Goal: Task Accomplishment & Management: Use online tool/utility

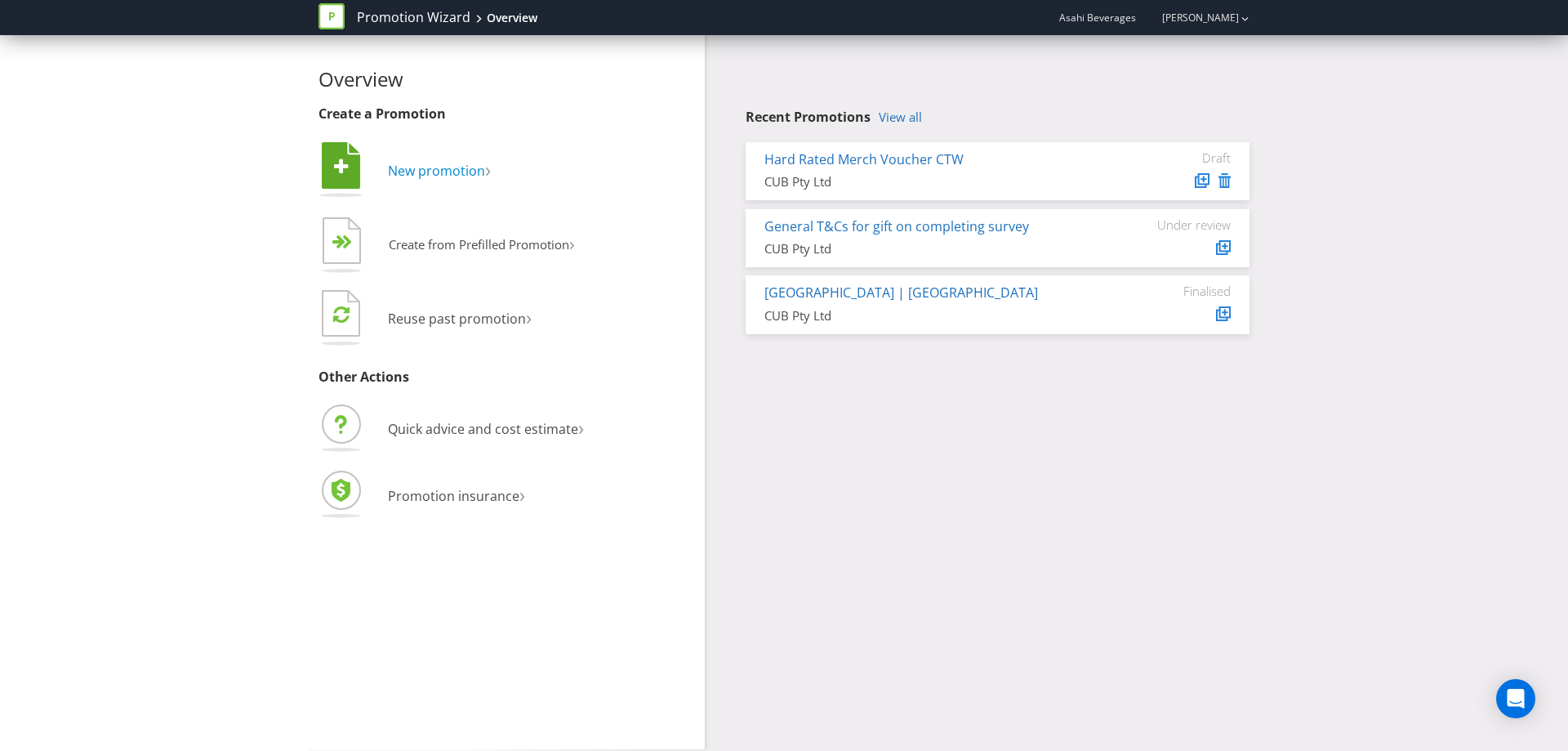
click at [477, 164] on span "New promotion" at bounding box center [436, 171] width 97 height 18
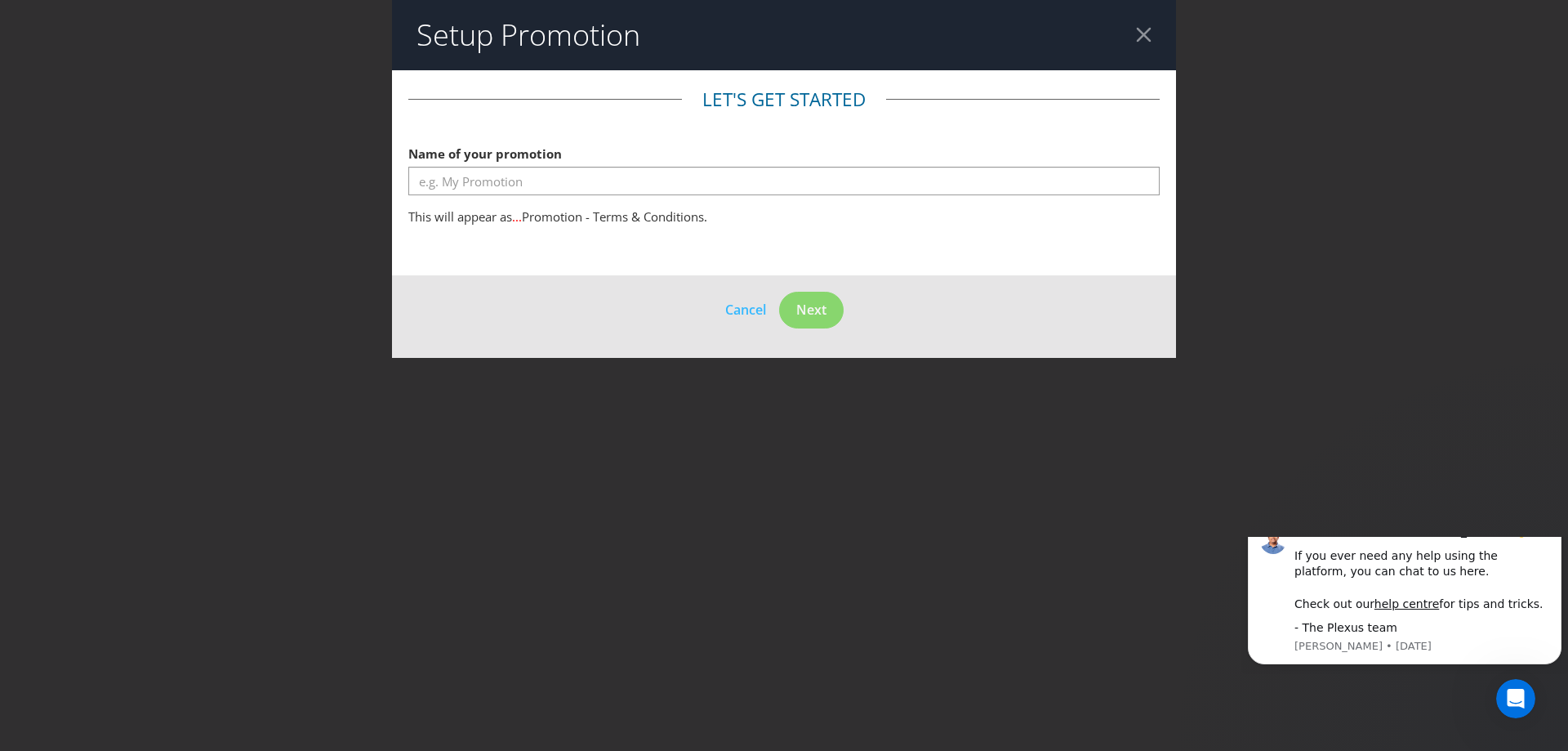
click at [1145, 28] on div at bounding box center [1143, 34] width 15 height 15
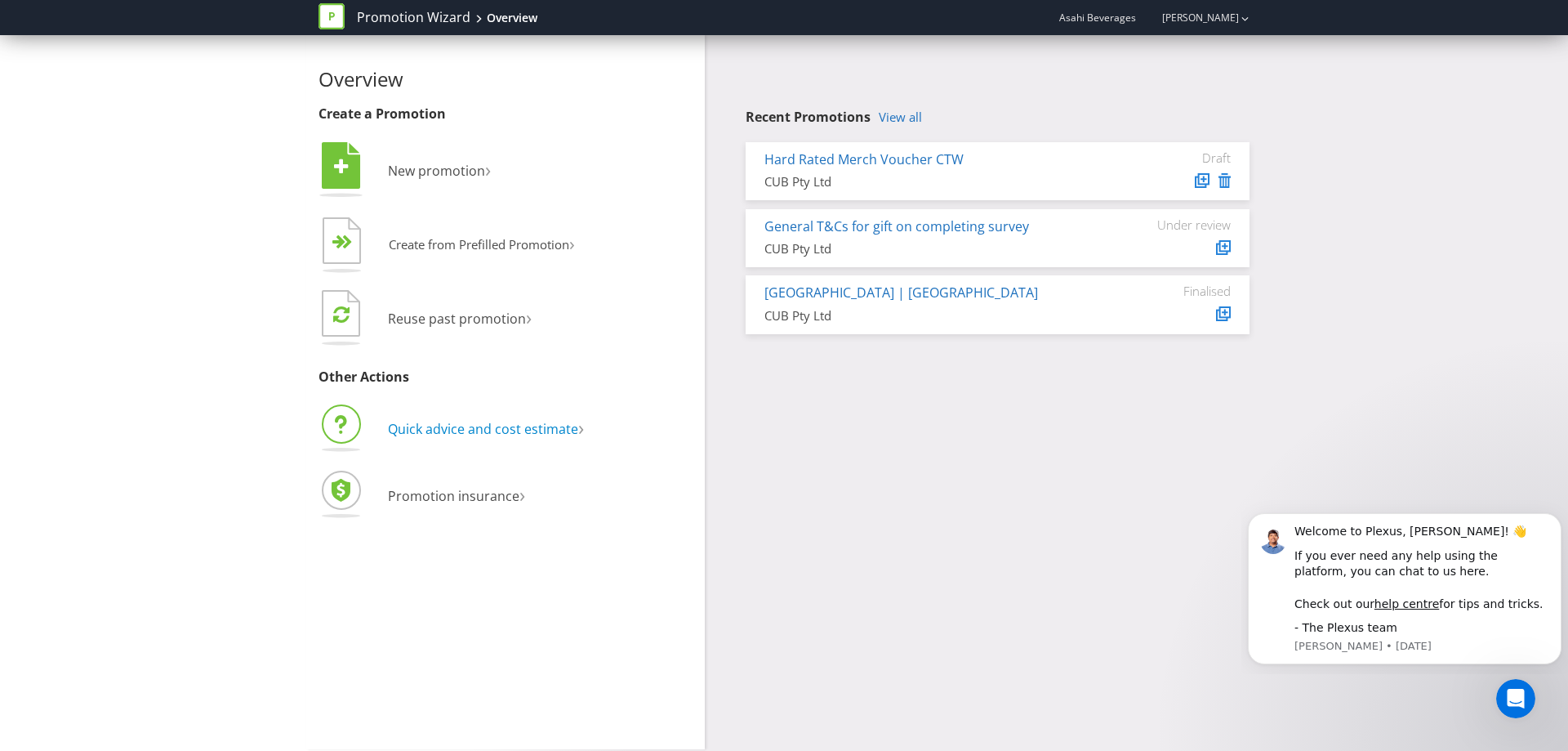
click at [561, 428] on span "Quick advice and cost estimate" at bounding box center [483, 429] width 190 height 18
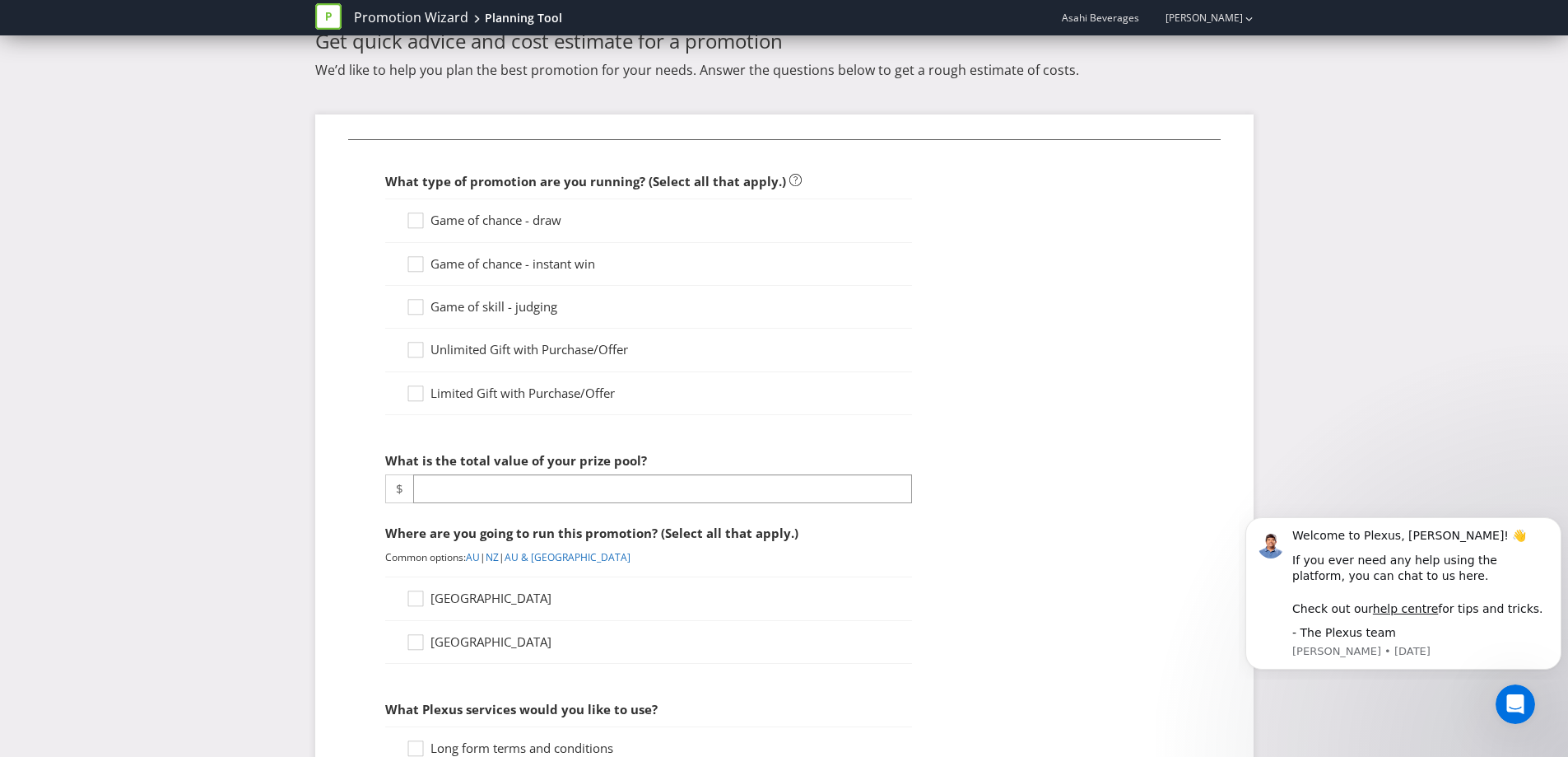
scroll to position [59, 0]
click at [549, 298] on span "Game of skill - judging" at bounding box center [494, 304] width 127 height 16
click at [0, 0] on input "Game of skill - judging" at bounding box center [0, 0] width 0 height 0
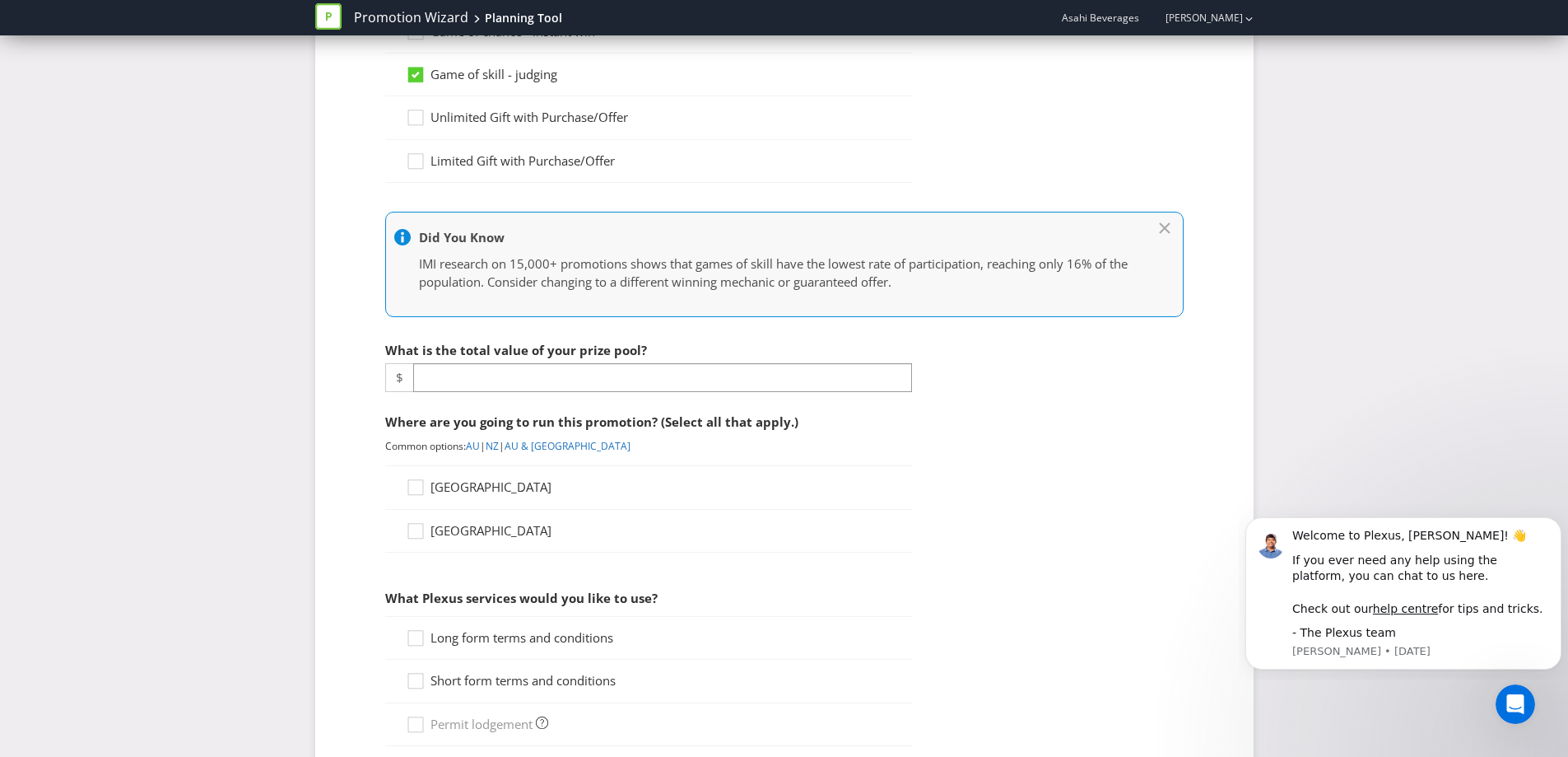
scroll to position [290, 0]
click at [478, 380] on input "number" at bounding box center [662, 377] width 499 height 29
type input "2000"
click at [478, 492] on span "[GEOGRAPHIC_DATA]" at bounding box center [491, 486] width 121 height 16
click at [0, 0] on input "[GEOGRAPHIC_DATA]" at bounding box center [0, 0] width 0 height 0
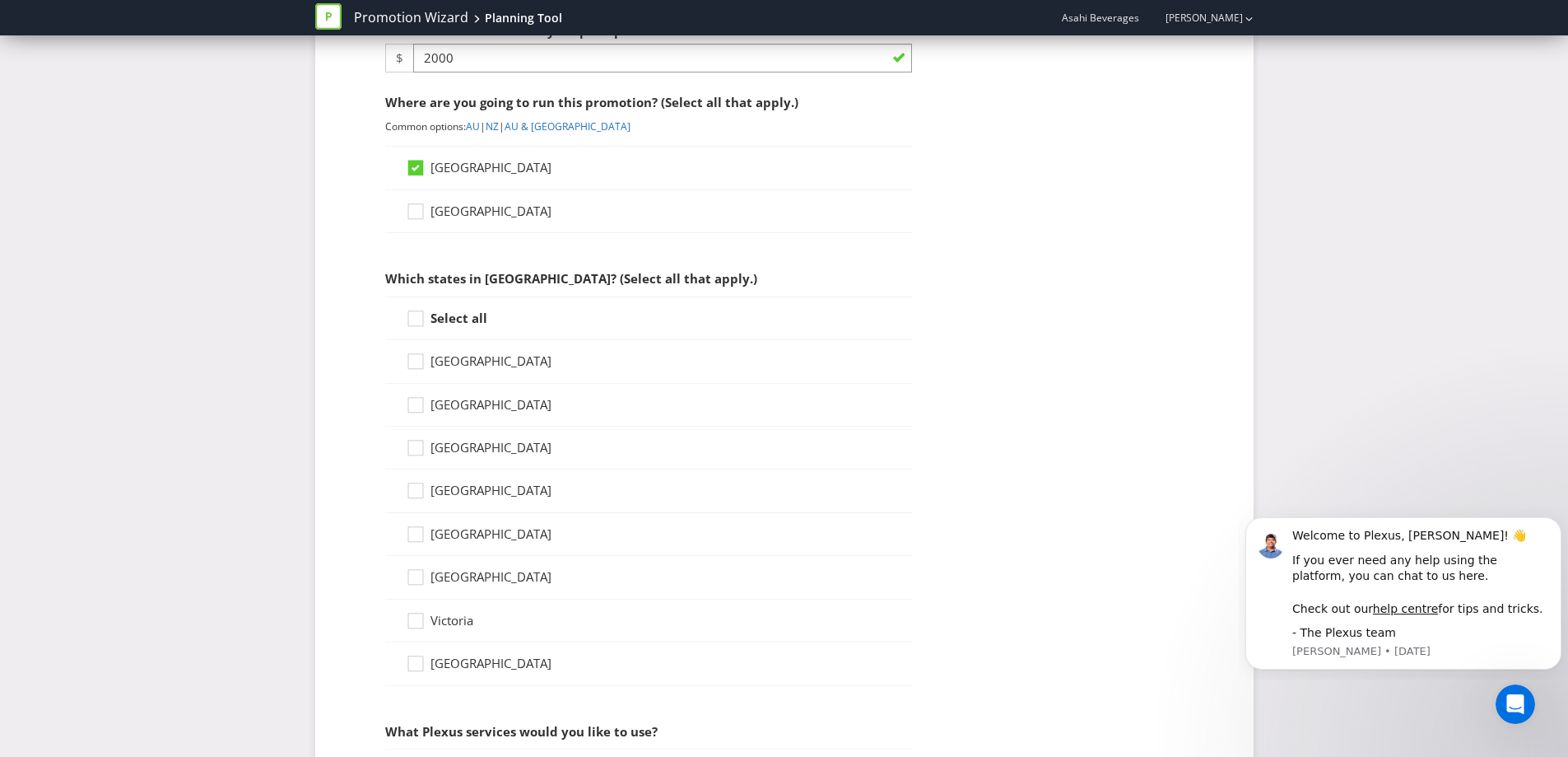
scroll to position [609, 0]
click at [456, 325] on strong "Select all" at bounding box center [459, 317] width 57 height 16
click at [0, 0] on input "Select all" at bounding box center [0, 0] width 0 height 0
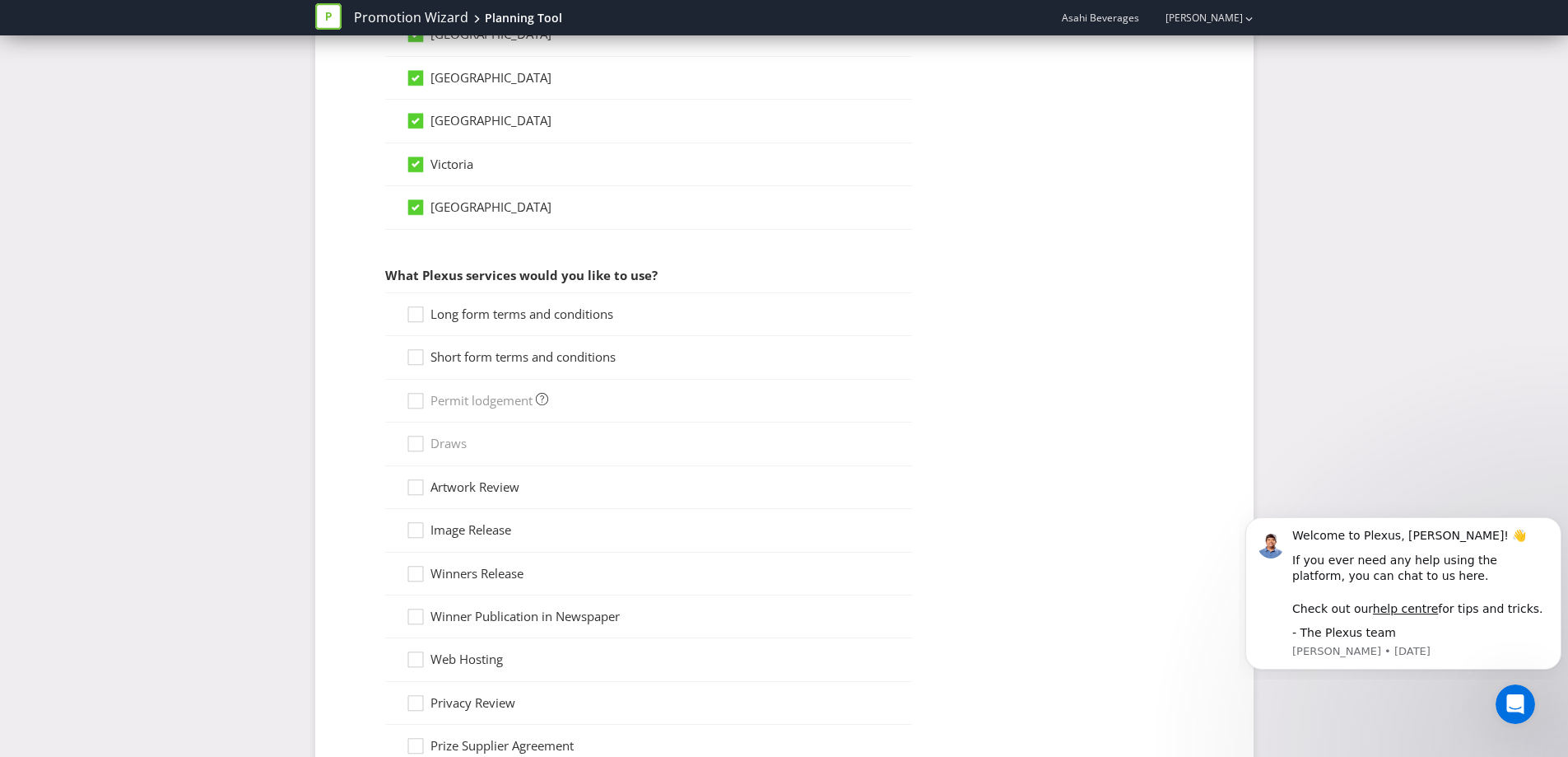
scroll to position [1066, 0]
click at [693, 356] on div "Short form terms and conditions" at bounding box center [566, 356] width 321 height 17
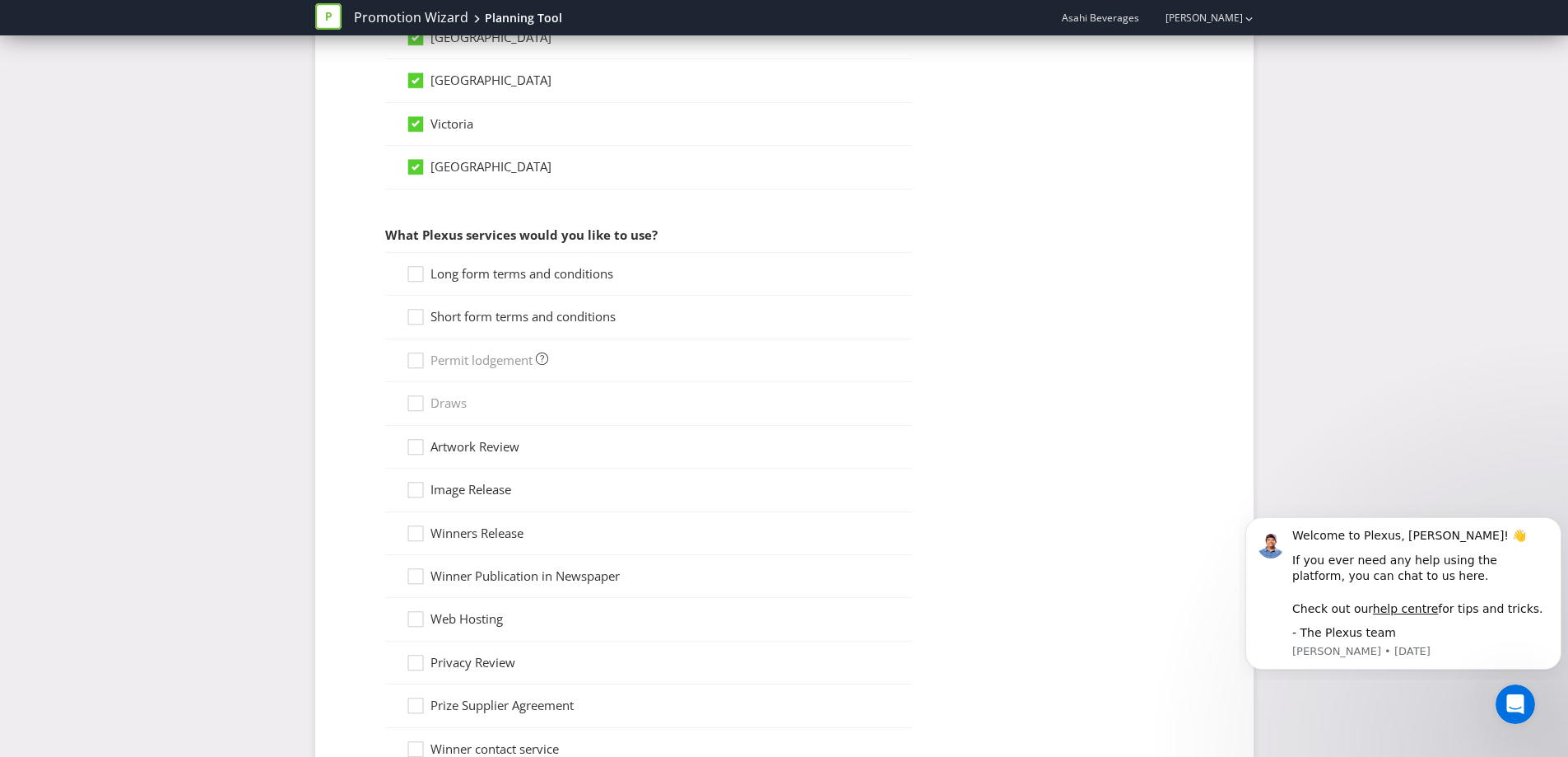
scroll to position [1104, 0]
click at [585, 316] on span "Short form terms and conditions" at bounding box center [524, 317] width 185 height 16
click at [0, 0] on input "Short form terms and conditions" at bounding box center [0, 0] width 0 height 0
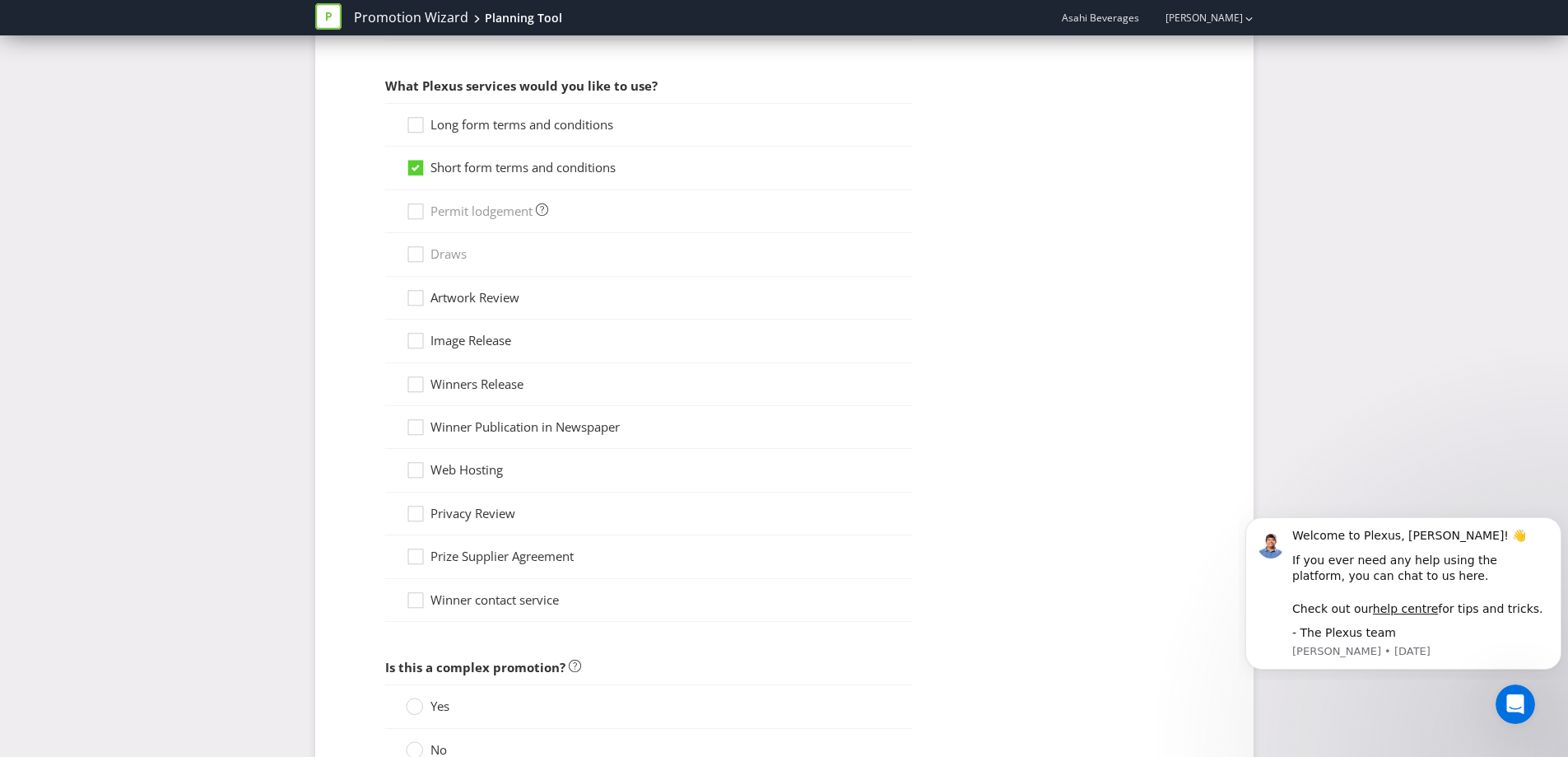
scroll to position [1256, 0]
click at [514, 299] on span "Artwork Review" at bounding box center [475, 296] width 89 height 16
click at [0, 0] on input "Artwork Review" at bounding box center [0, 0] width 0 height 0
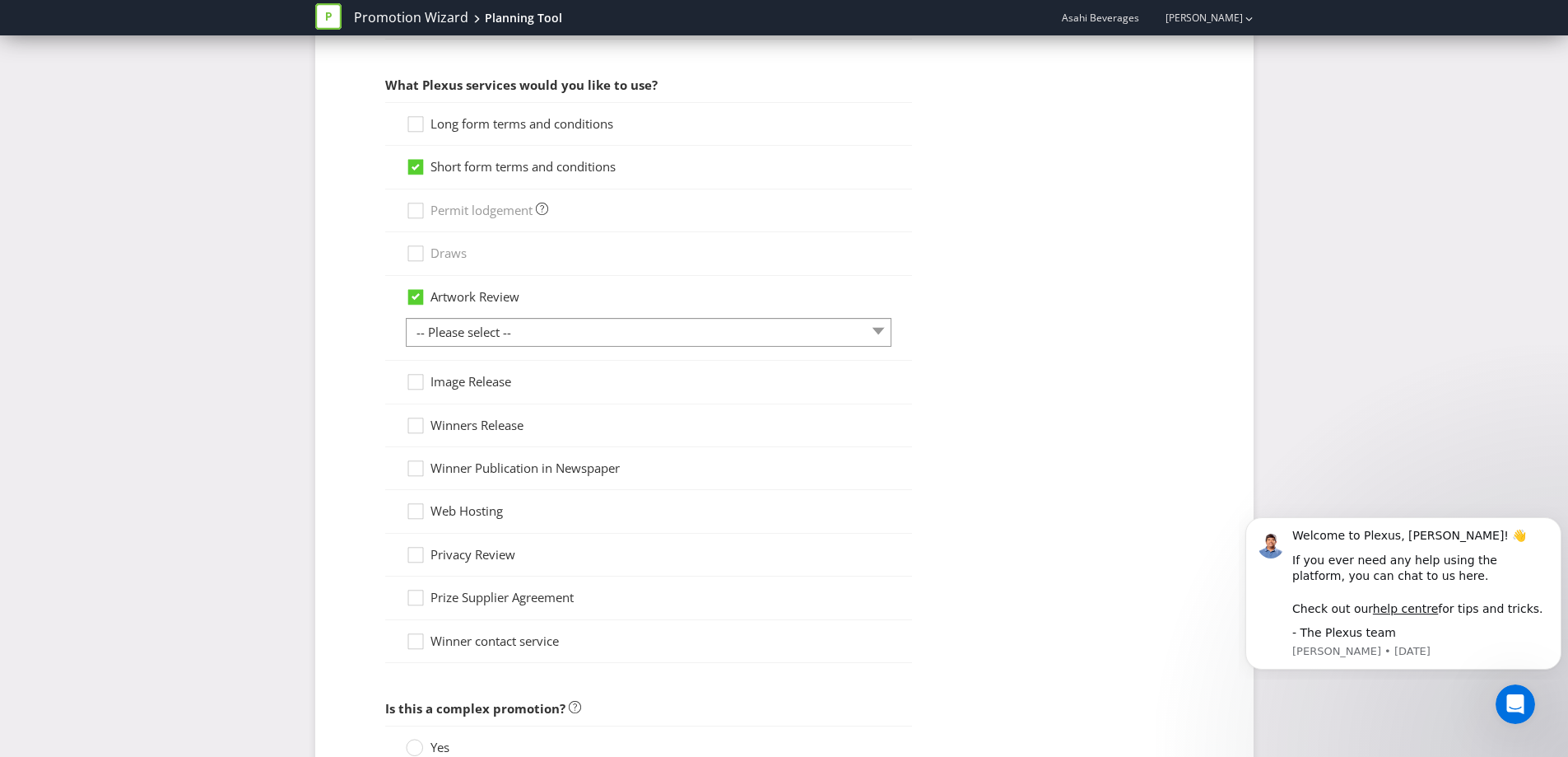
click at [514, 299] on span "Artwork Review" at bounding box center [475, 296] width 89 height 16
click at [0, 0] on input "Artwork Review" at bounding box center [0, 0] width 0 height 0
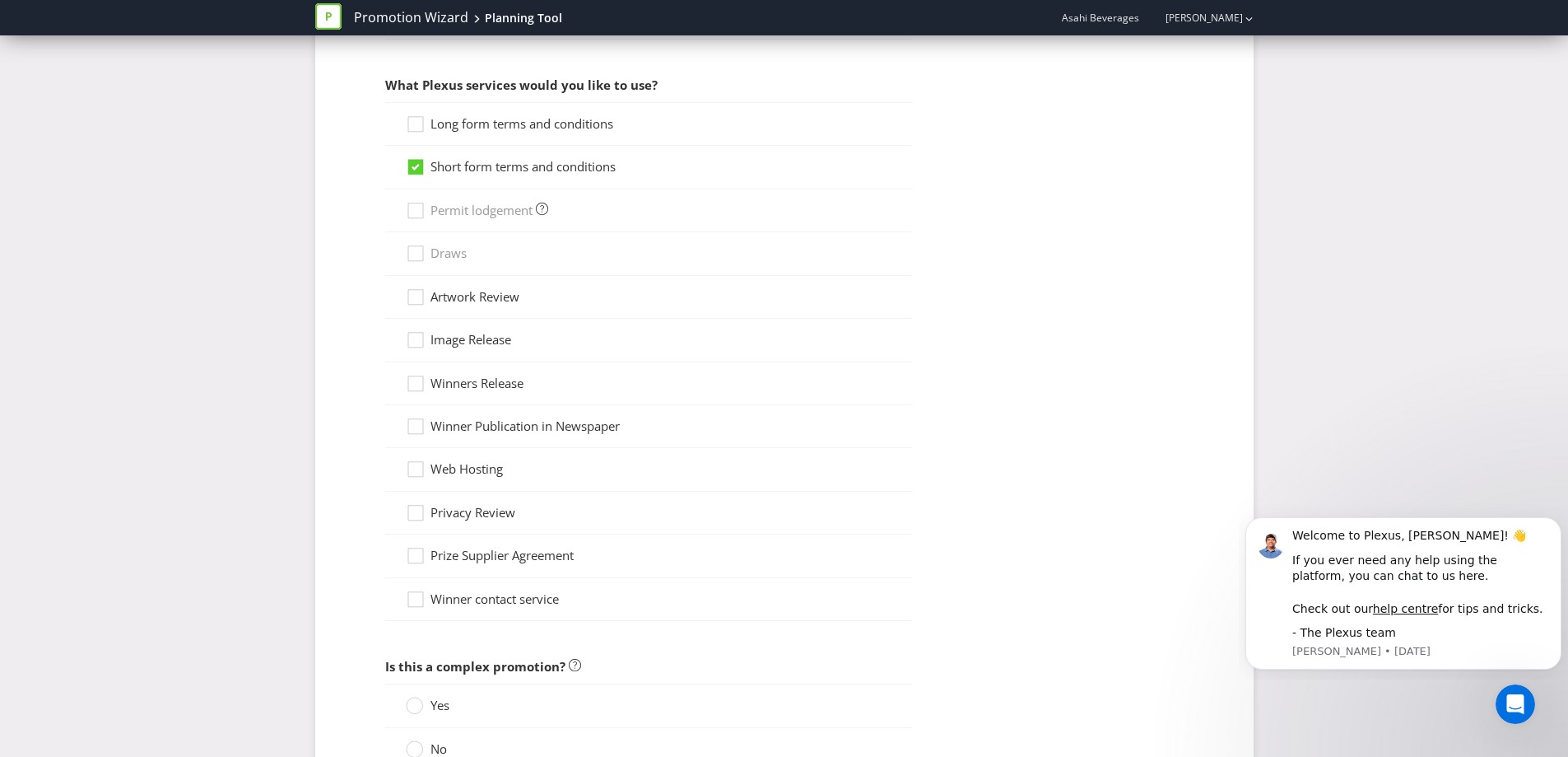
click at [512, 302] on span "Artwork Review" at bounding box center [475, 296] width 89 height 16
click at [0, 0] on input "Artwork Review" at bounding box center [0, 0] width 0 height 0
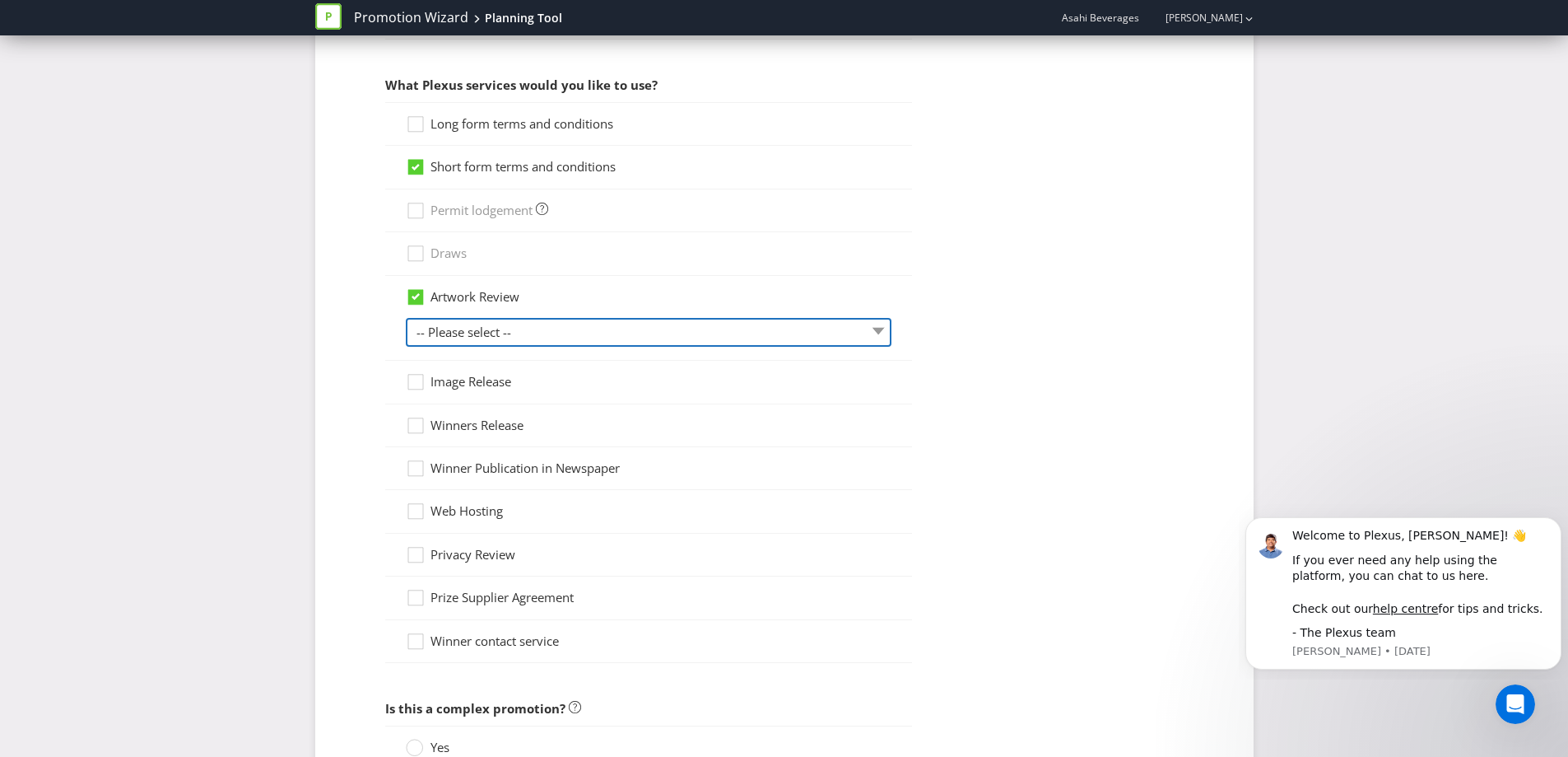
click at [493, 343] on select "-- Please select -- 1 piece 2-4 pieces (provided at same time) 5-7 pieces (prov…" at bounding box center [649, 332] width 486 height 29
select select "MARKETING_REVIEW_1"
click at [406, 318] on select "-- Please select -- 1 piece 2-4 pieces (provided at same time) 5-7 pieces (prov…" at bounding box center [649, 332] width 486 height 29
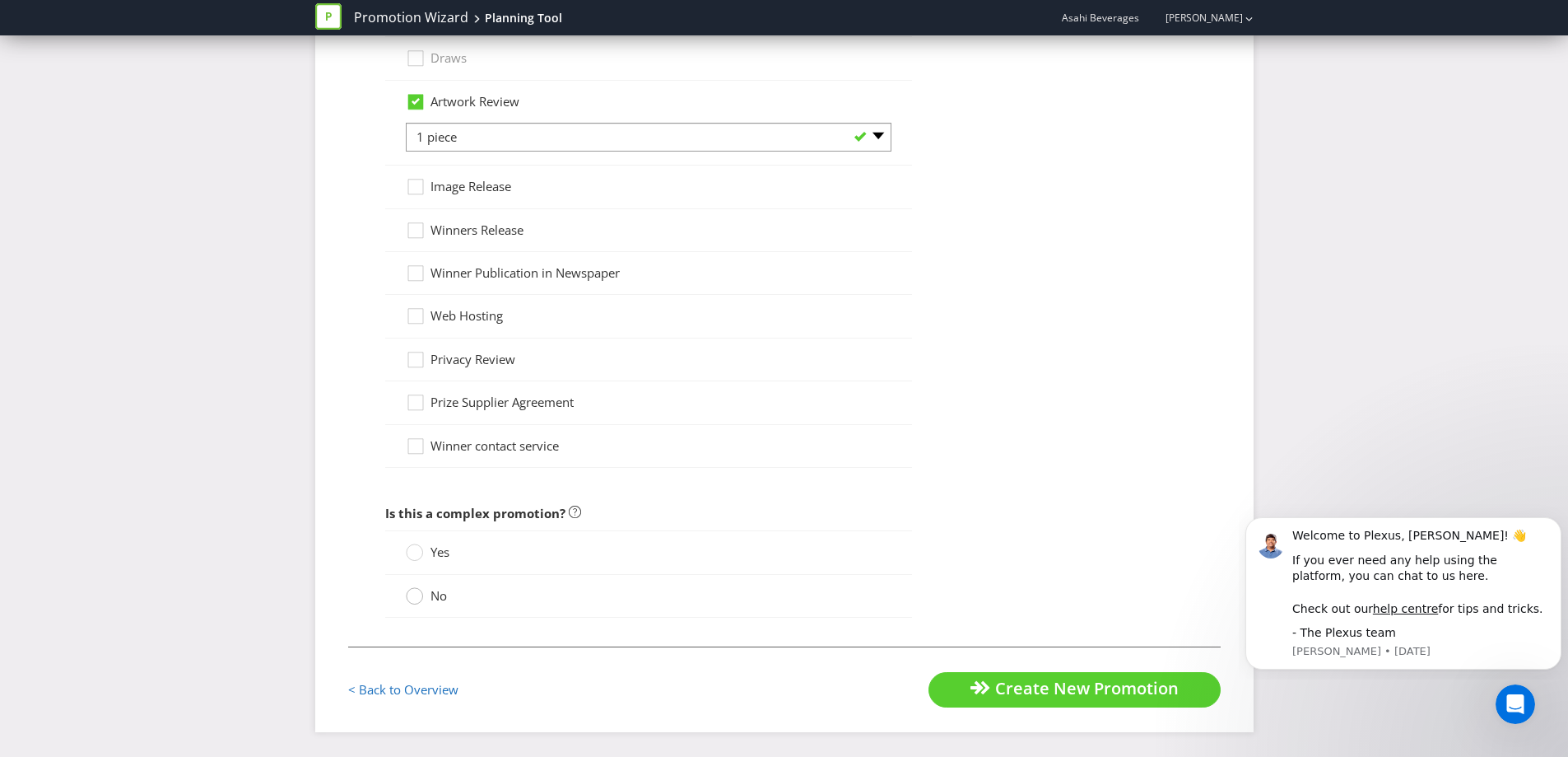
click at [414, 594] on div at bounding box center [415, 590] width 8 height 8
click at [0, 0] on input "No" at bounding box center [0, 0] width 0 height 0
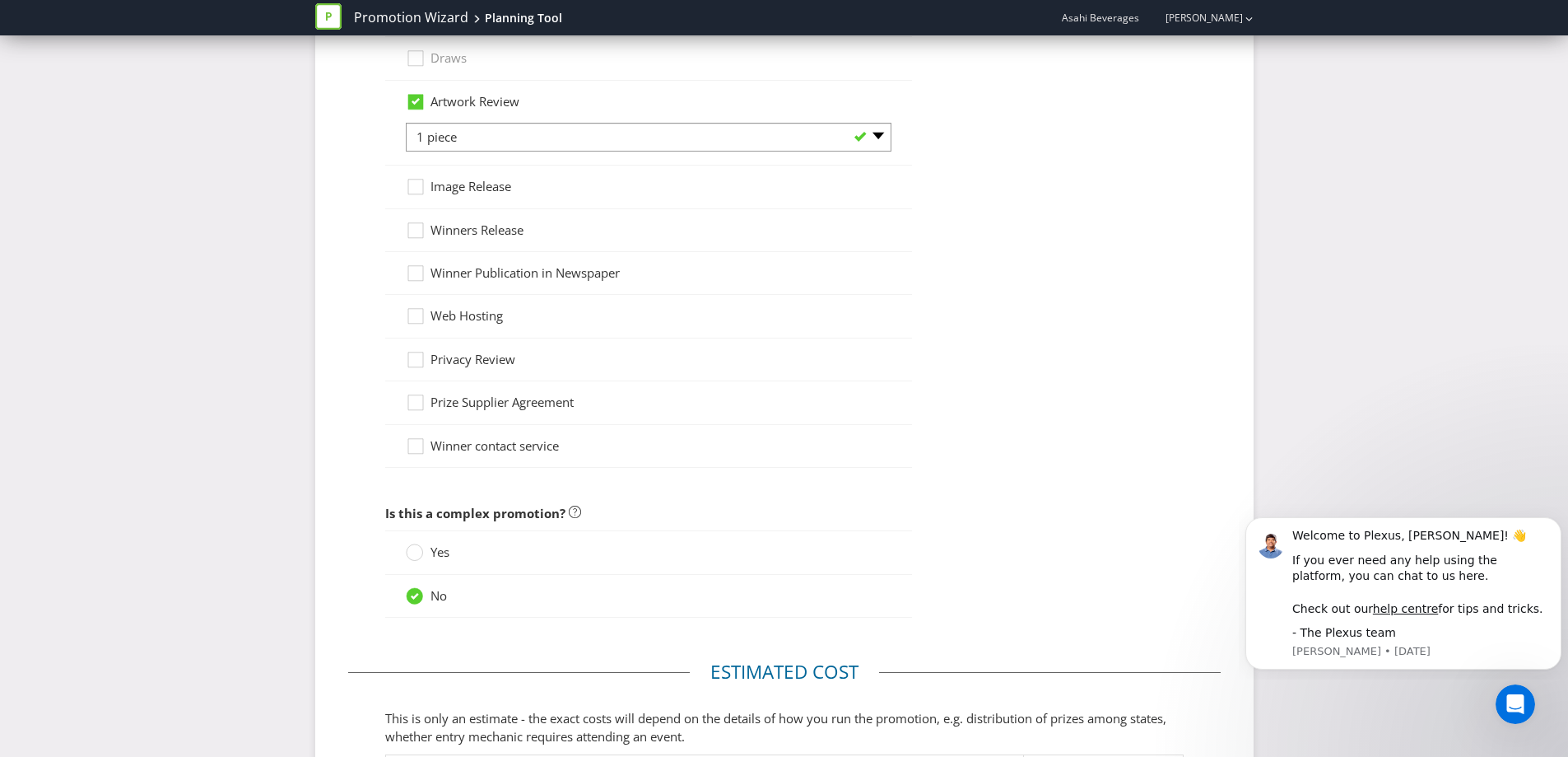
scroll to position [1729, 0]
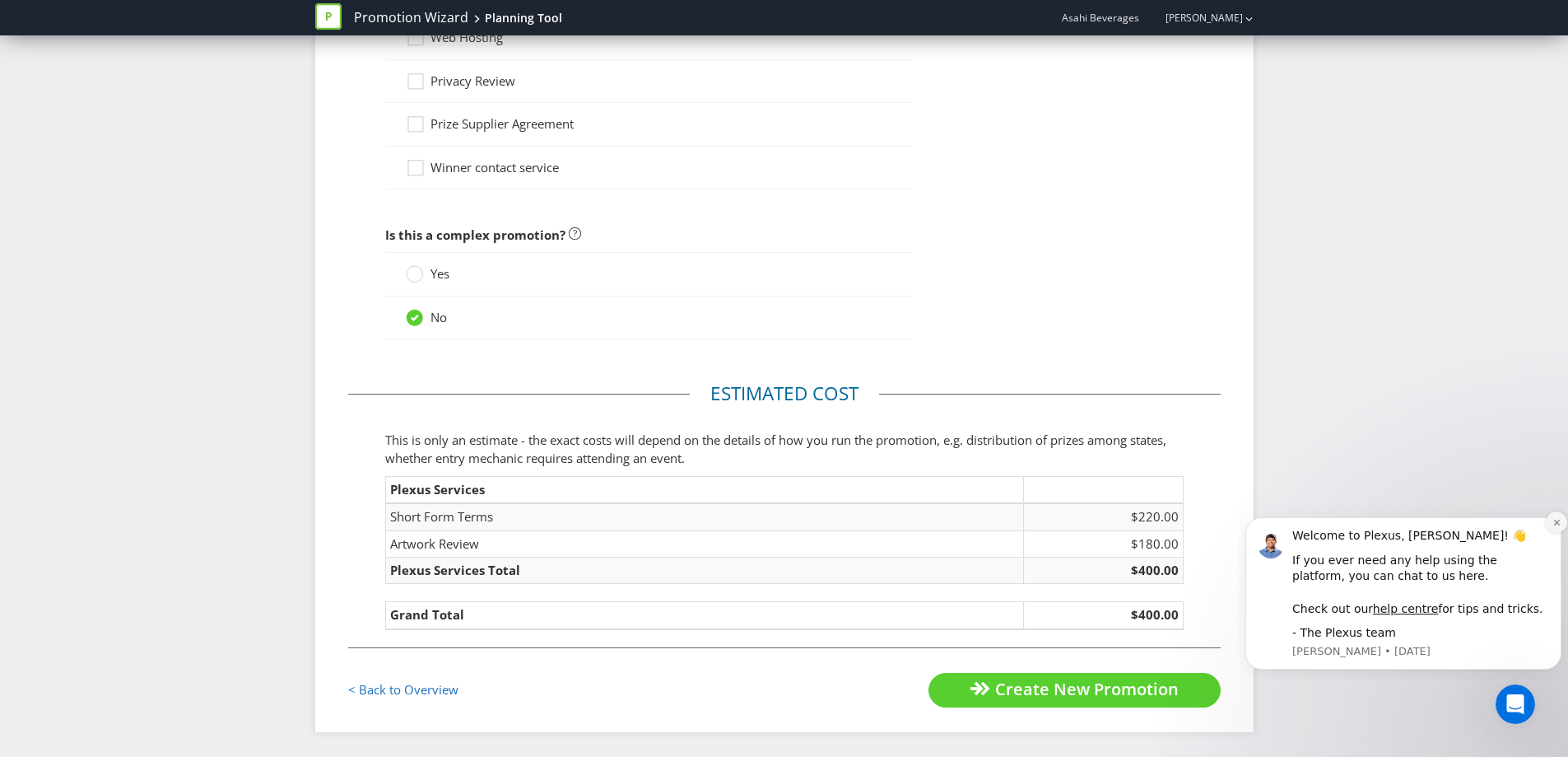
drag, startPoint x: 1561, startPoint y: 523, endPoint x: 2787, endPoint y: 1023, distance: 1324.0
click at [1561, 523] on icon "Dismiss notification" at bounding box center [1557, 523] width 9 height 9
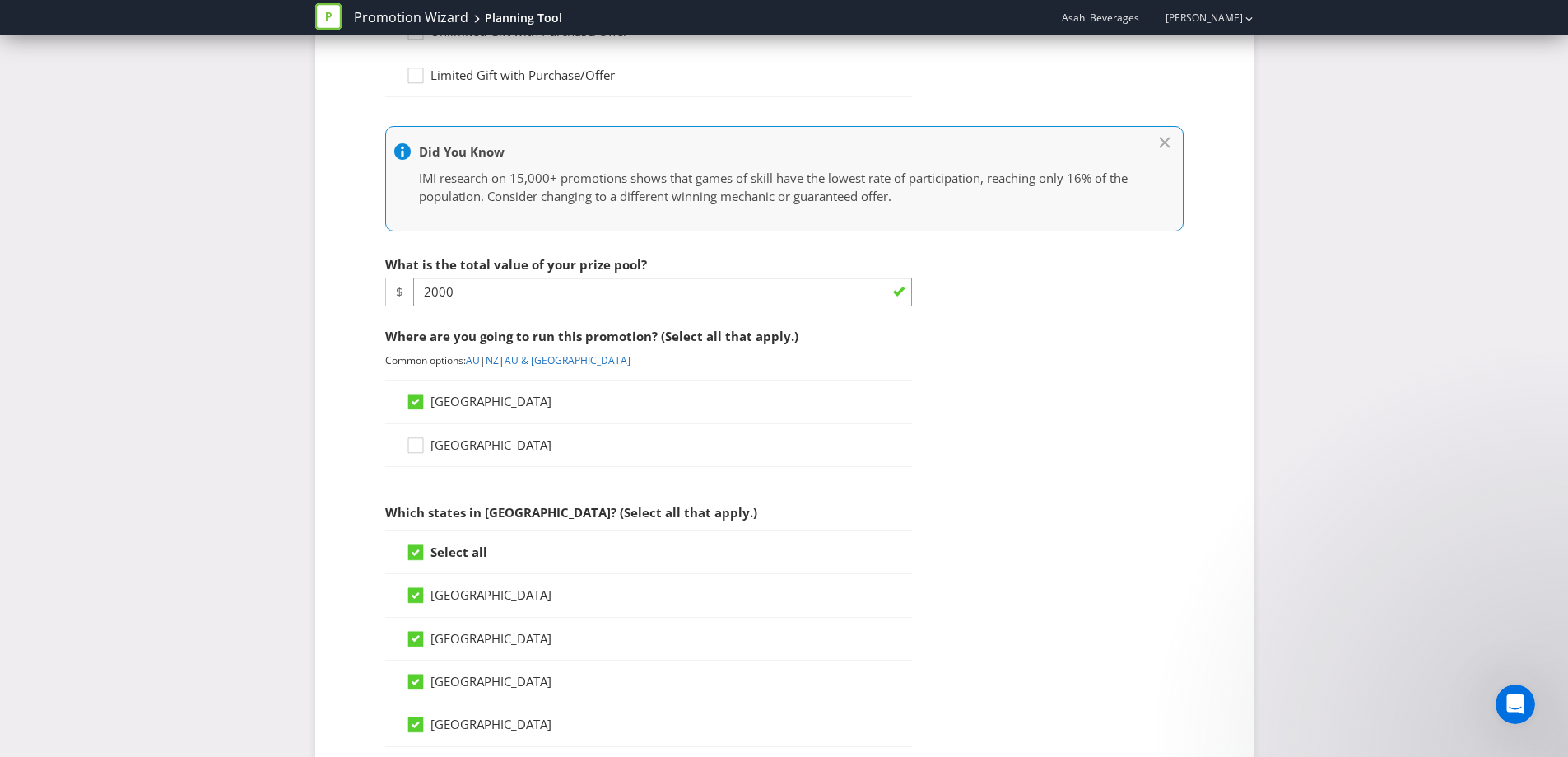
scroll to position [0, 0]
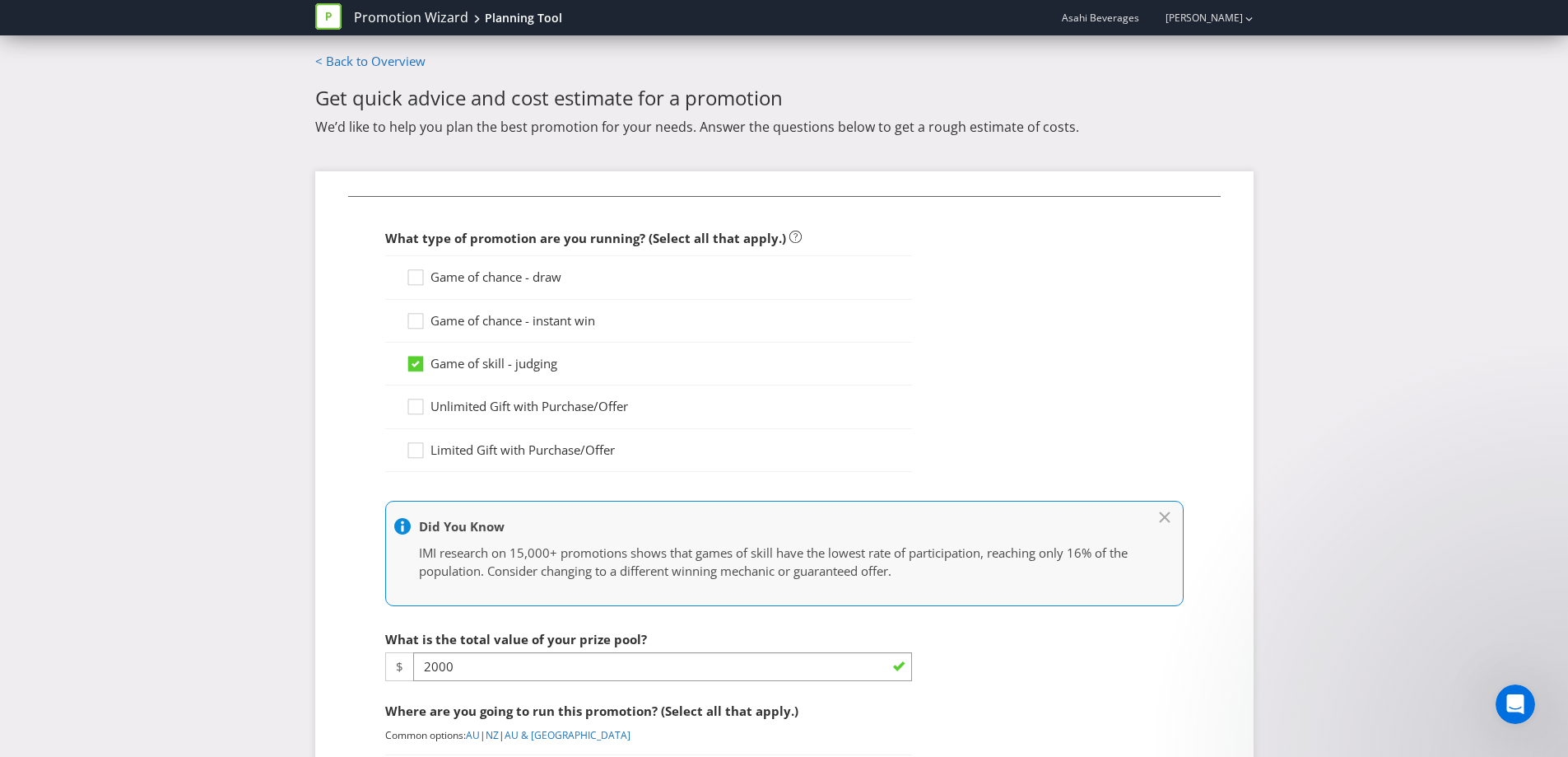
click at [544, 284] on span "Game of chance - draw" at bounding box center [497, 276] width 131 height 16
click at [0, 0] on input "Game of chance - draw" at bounding box center [0, 0] width 0 height 0
click at [508, 363] on span "Game of skill - judging" at bounding box center [494, 363] width 127 height 16
click at [0, 0] on input "Game of skill - judging" at bounding box center [0, 0] width 0 height 0
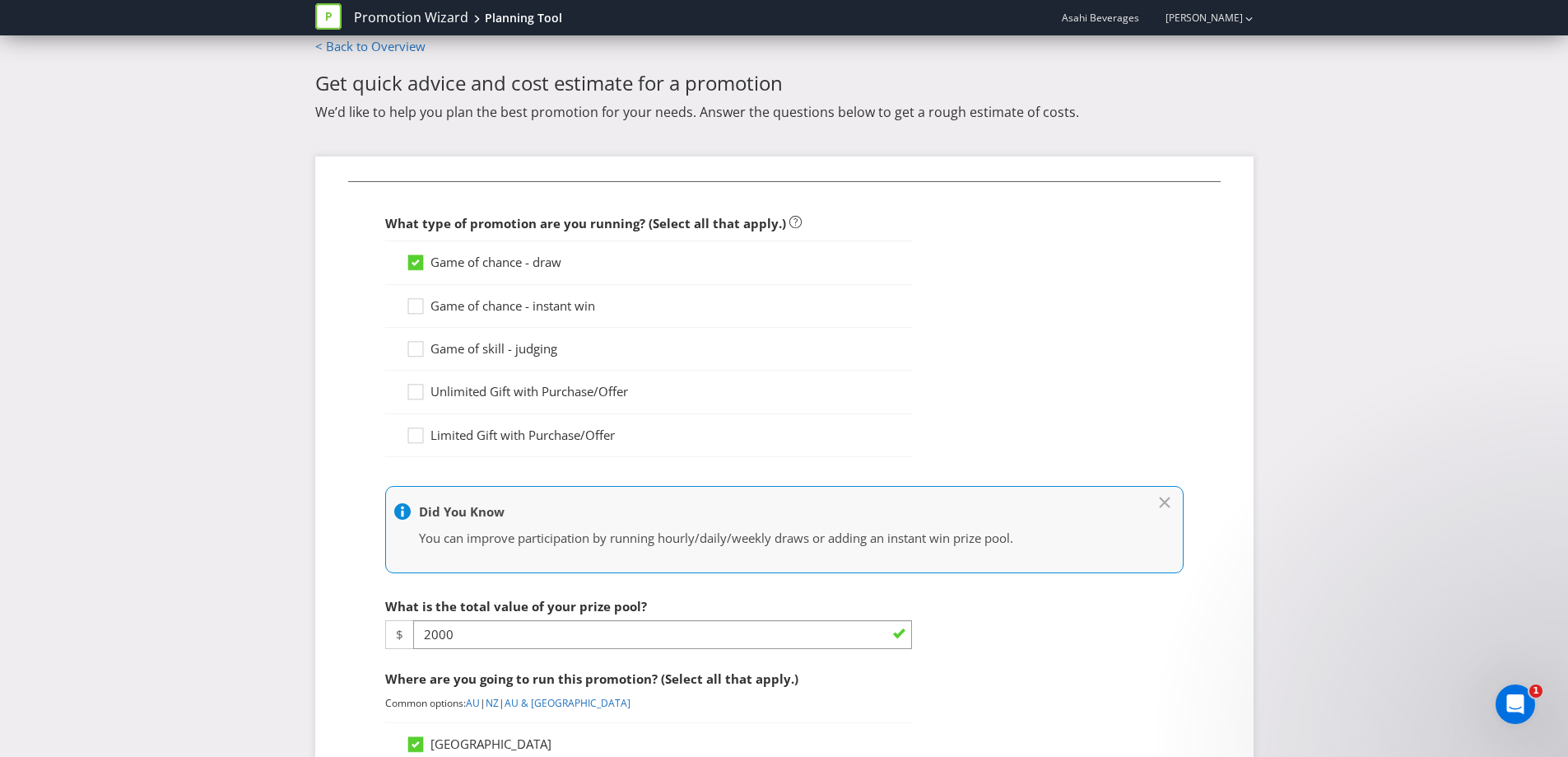
scroll to position [5, 0]
